Goal: Task Accomplishment & Management: Manage account settings

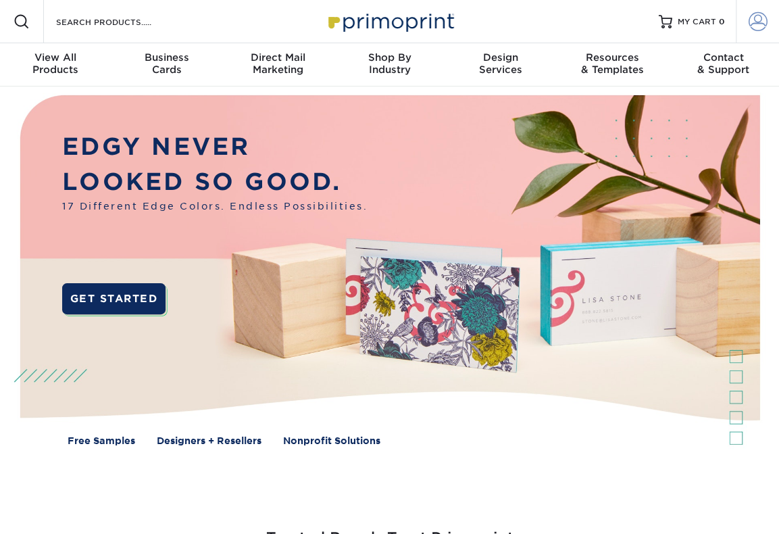
type input "michelefeinzig@comcast.net"
click at [754, 21] on span at bounding box center [758, 21] width 19 height 19
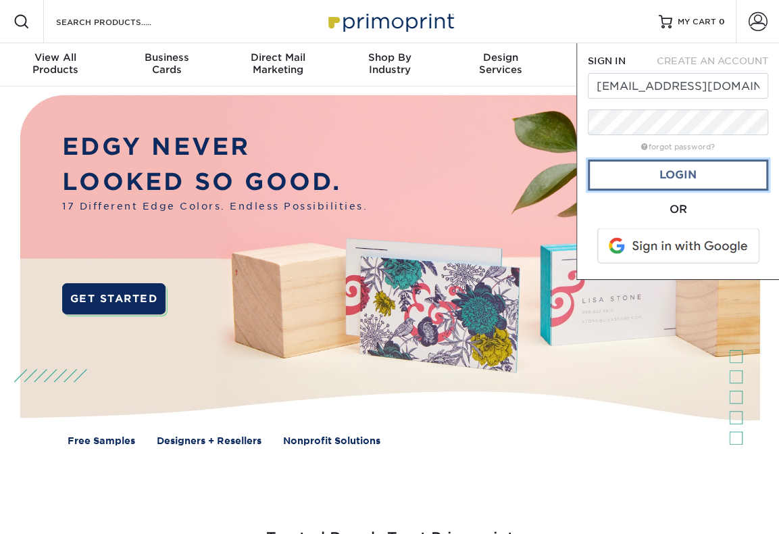
click at [680, 185] on link "Login" at bounding box center [678, 174] width 180 height 31
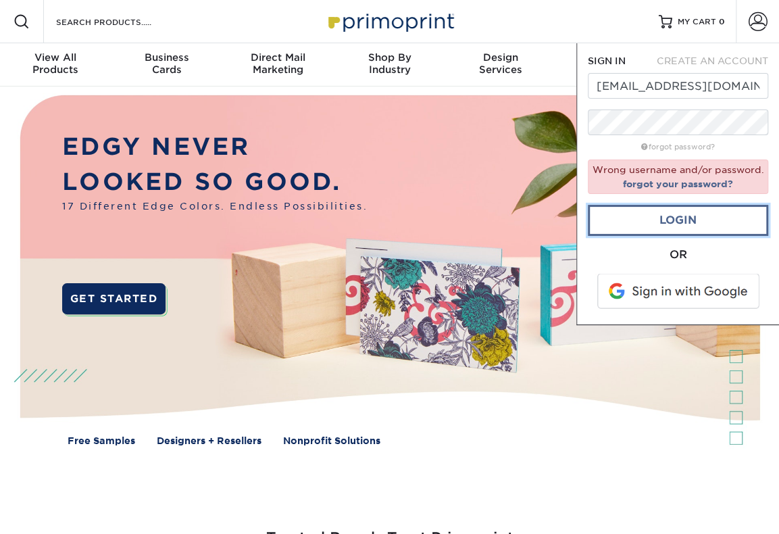
click at [680, 223] on link "Login" at bounding box center [678, 220] width 180 height 31
click at [608, 354] on img at bounding box center [389, 279] width 771 height 386
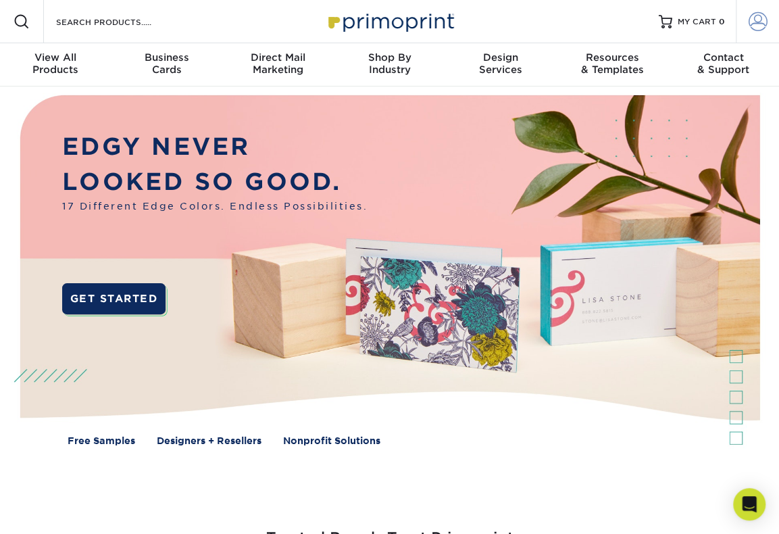
click at [749, 18] on span at bounding box center [758, 21] width 19 height 19
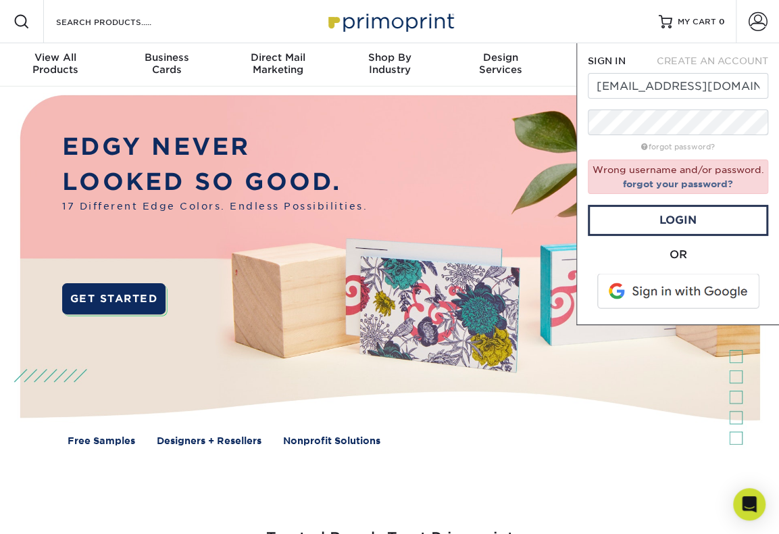
click at [672, 297] on span at bounding box center [679, 291] width 172 height 35
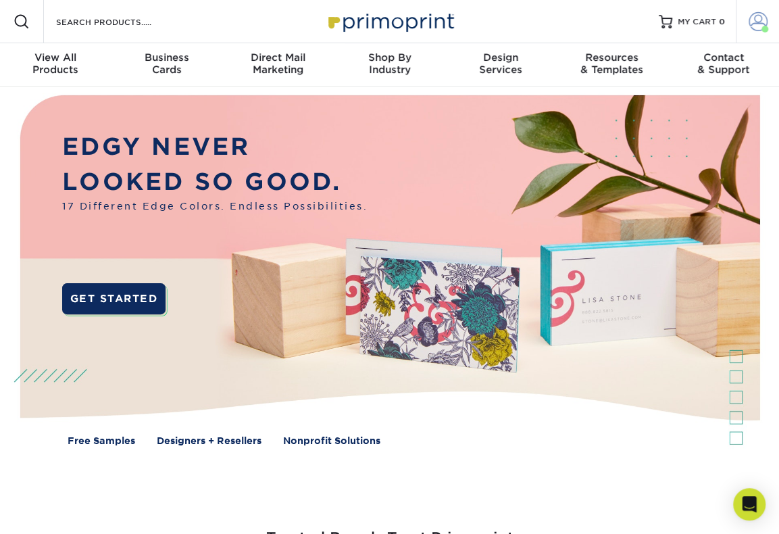
click at [756, 17] on span at bounding box center [758, 21] width 19 height 19
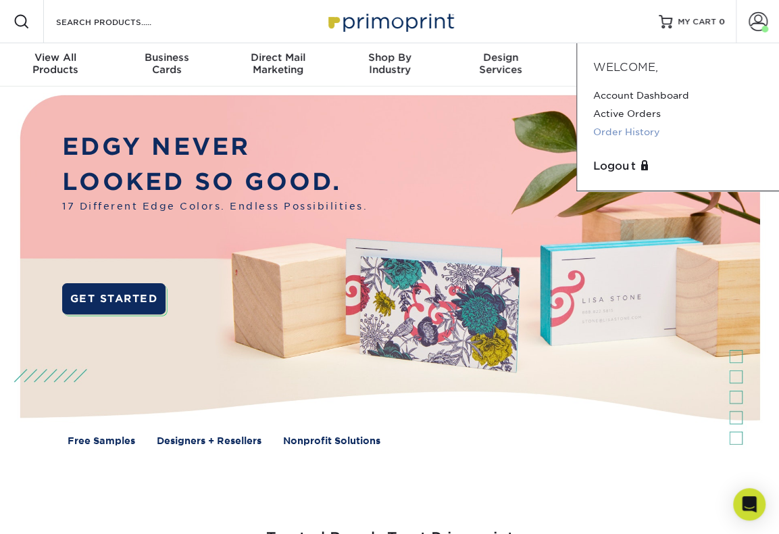
click at [624, 133] on link "Order History" at bounding box center [678, 132] width 170 height 18
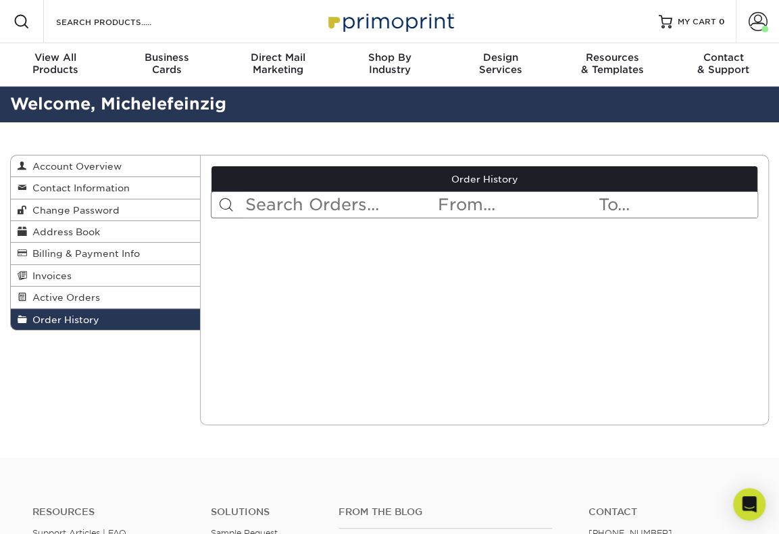
click at [362, 206] on input "text" at bounding box center [340, 205] width 193 height 26
click at [74, 257] on span "Billing & Payment Info" at bounding box center [83, 253] width 113 height 11
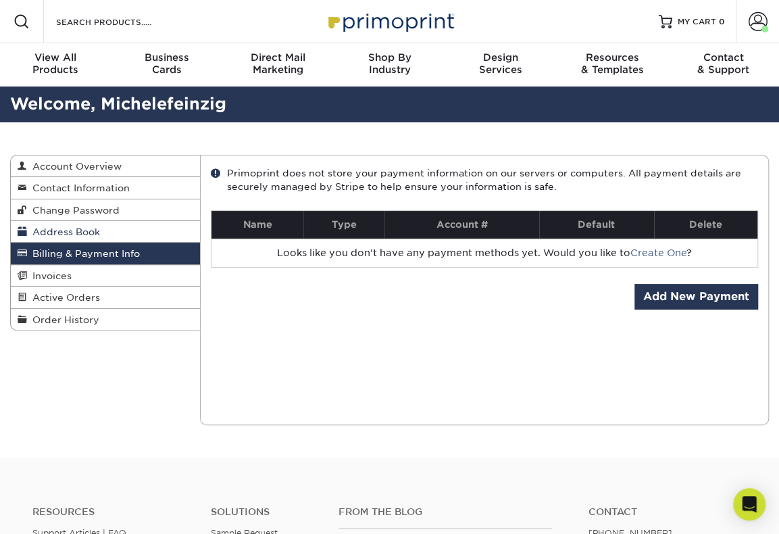
click at [70, 236] on span "Address Book" at bounding box center [63, 231] width 73 height 11
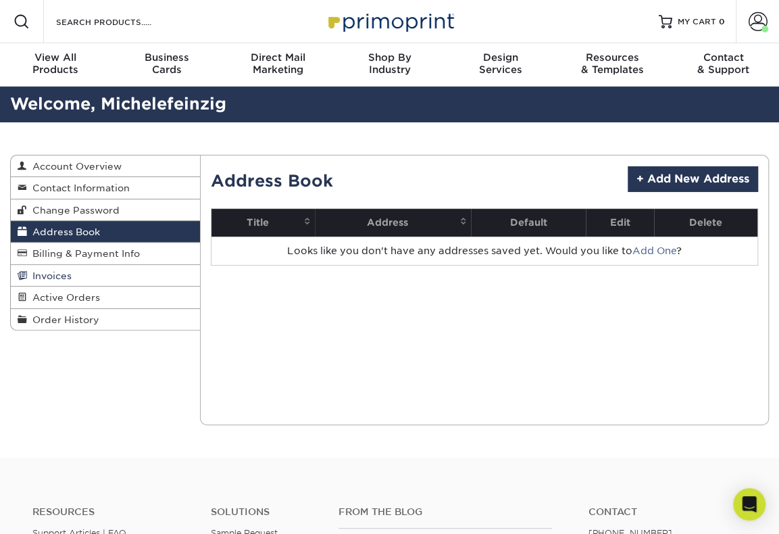
click at [58, 273] on span "Invoices" at bounding box center [49, 275] width 45 height 11
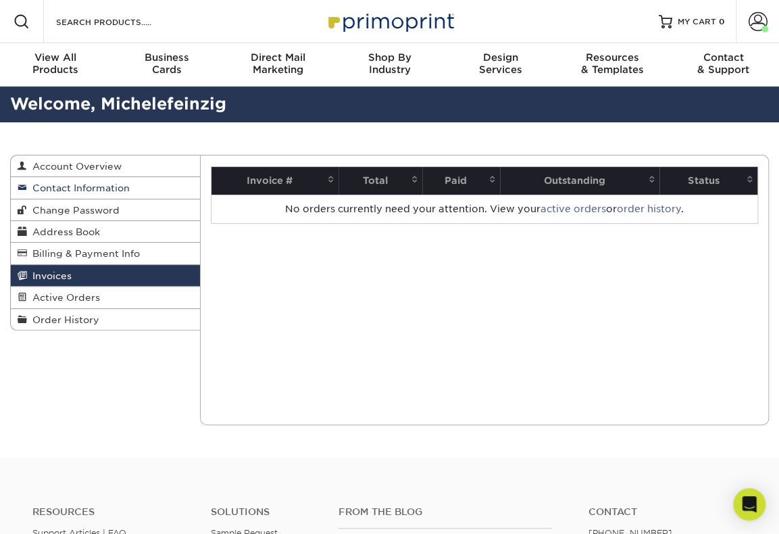
click at [93, 190] on span "Contact Information" at bounding box center [78, 187] width 103 height 11
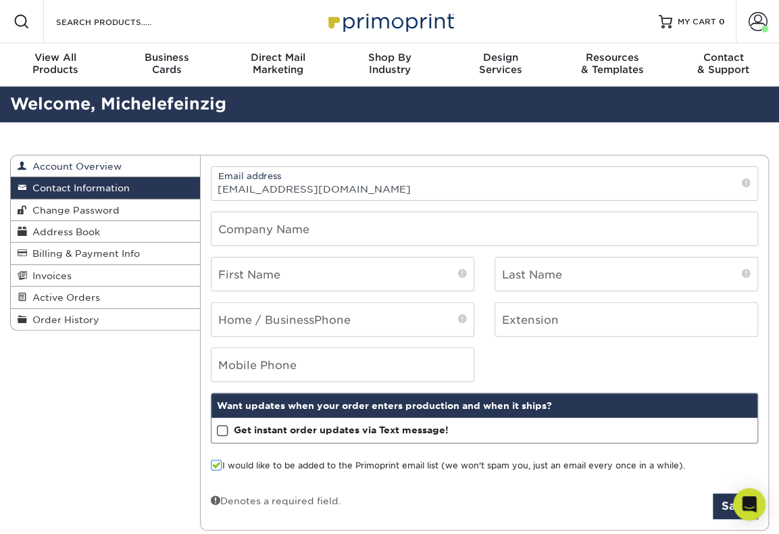
click at [85, 163] on span "Account Overview" at bounding box center [74, 166] width 95 height 11
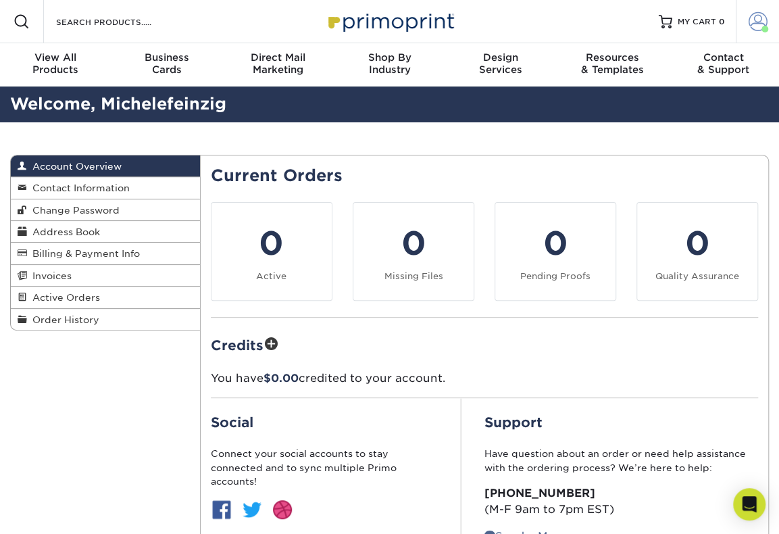
click at [758, 19] on span at bounding box center [758, 21] width 19 height 19
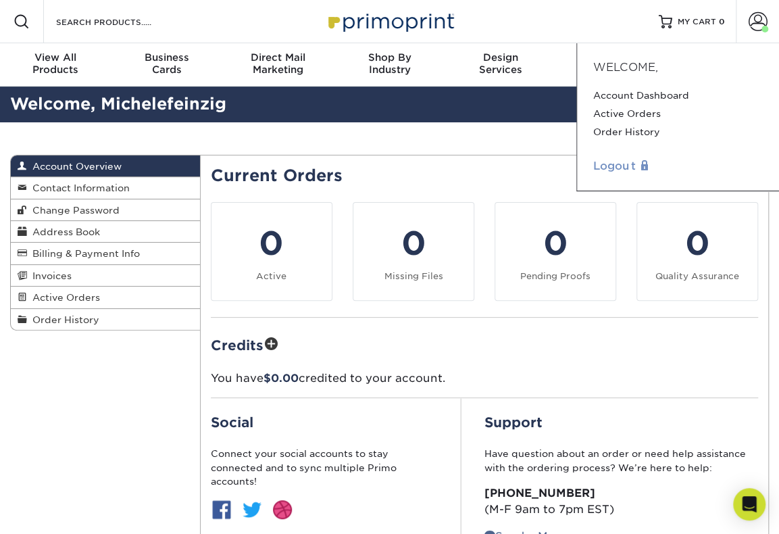
click at [630, 170] on link "Logout" at bounding box center [678, 166] width 170 height 16
